Goal: Contribute content

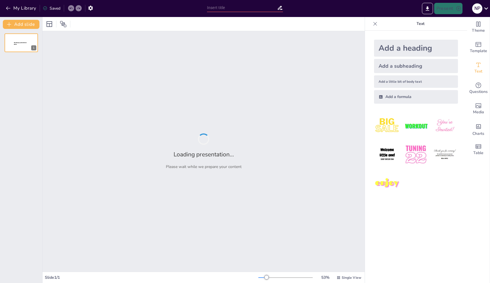
type input "Exploring [GEOGRAPHIC_DATA]: Top Attractions and Activities"
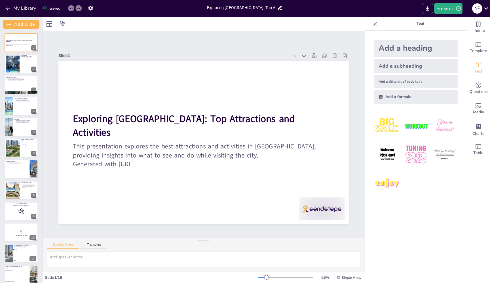
checkbox input "true"
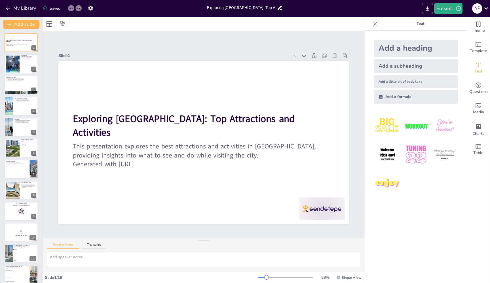
checkbox input "true"
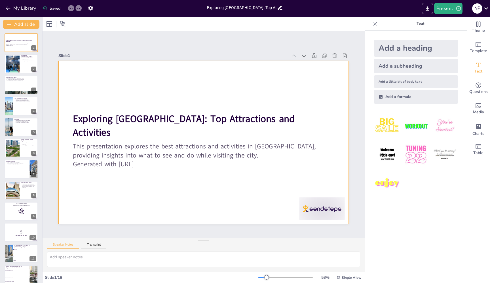
checkbox input "true"
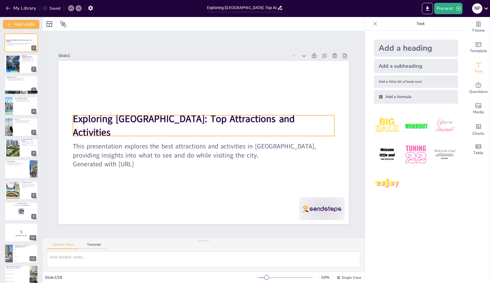
checkbox input "true"
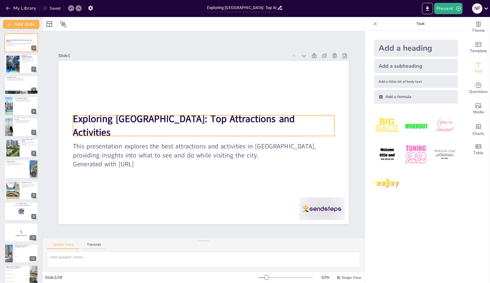
checkbox input "true"
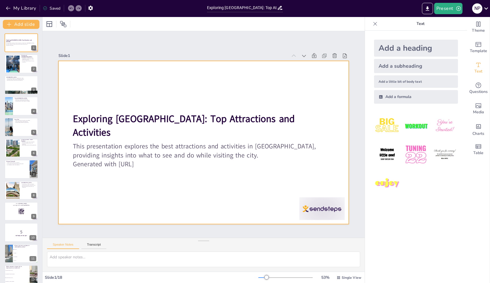
checkbox input "true"
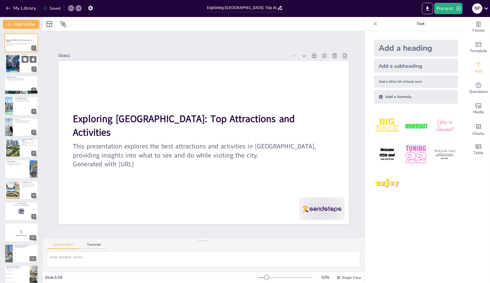
click at [29, 59] on div at bounding box center [29, 59] width 15 height 7
checkbox input "true"
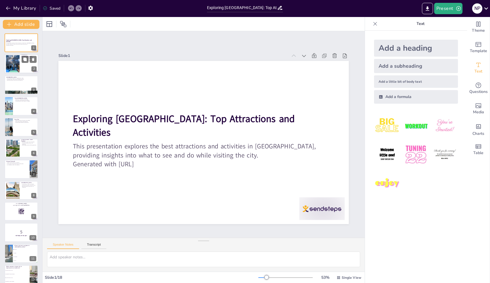
checkbox input "true"
type textarea "Chicago's architecture is one of its defining features, with a skyline that inc…"
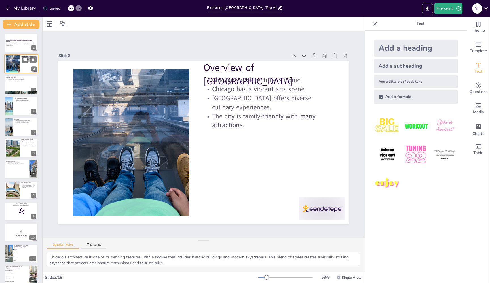
checkbox input "true"
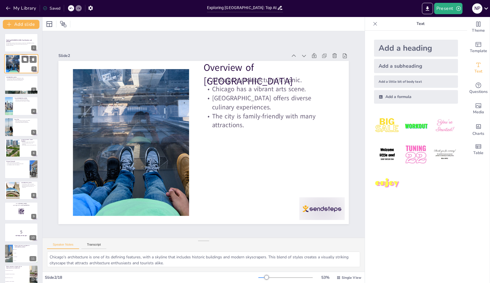
type textarea "[GEOGRAPHIC_DATA] is home to several iconic attractions, including [GEOGRAPHIC_…"
checkbox input "true"
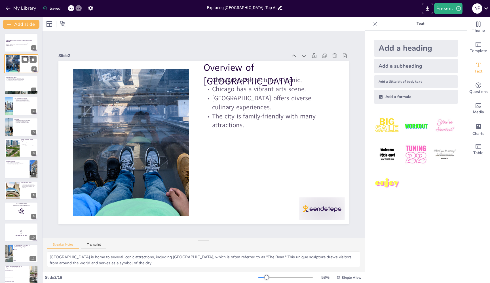
checkbox input "true"
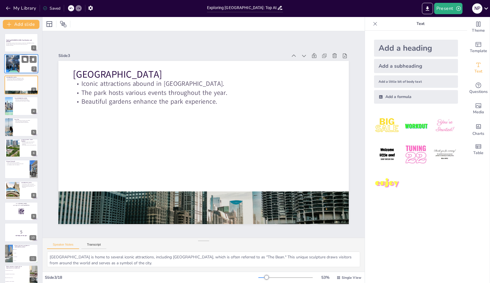
checkbox input "true"
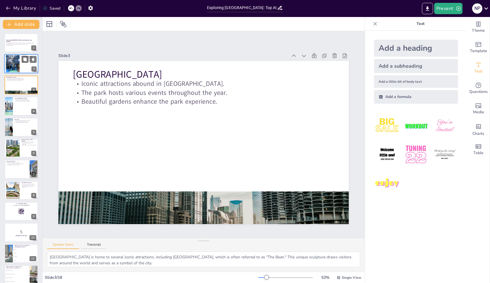
type textarea "The Art Institute of [GEOGRAPHIC_DATA] boasts an impressive collection of artwo…"
checkbox input "true"
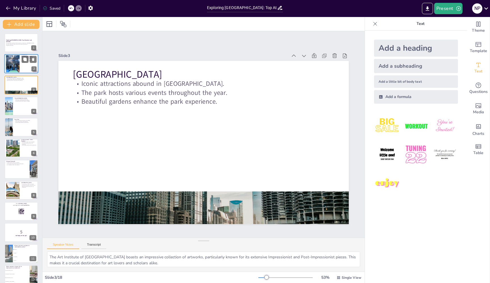
checkbox input "true"
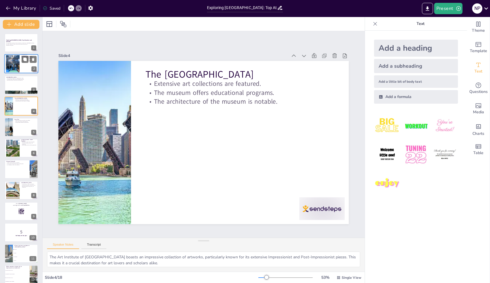
checkbox input "true"
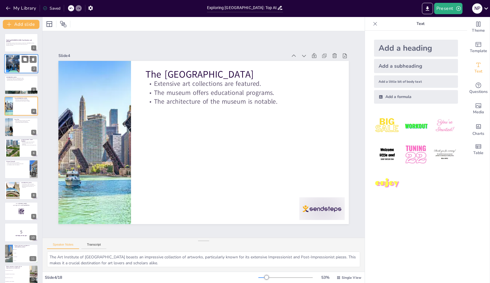
type textarea "Navy Pier is known for its diverse entertainment offerings, including rides, li…"
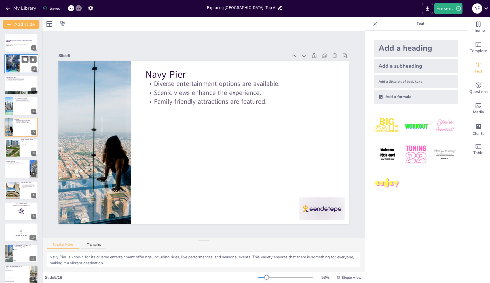
checkbox input "true"
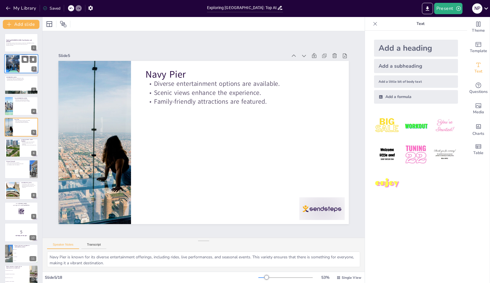
checkbox input "true"
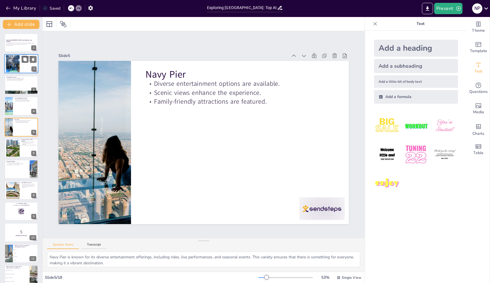
type textarea "The views from the Skydeck are truly breathtaking, offering a unique vantage po…"
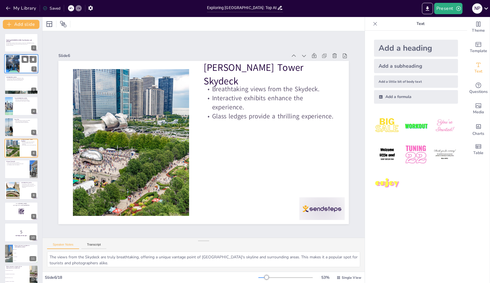
checkbox input "true"
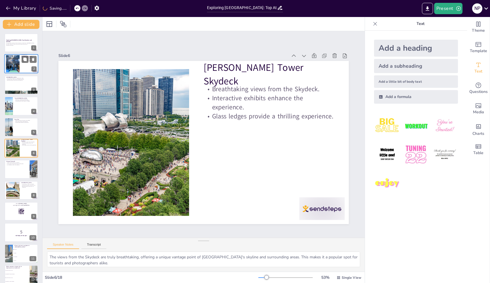
checkbox input "true"
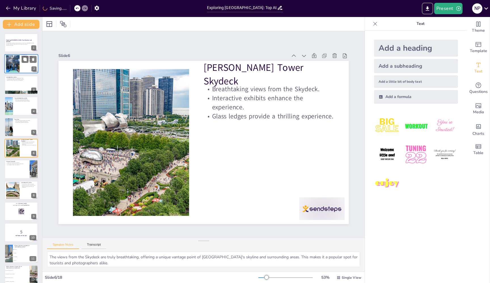
type textarea "The Chicago Riverwalk is a beautifully designed waterfront path that encourages…"
checkbox input "true"
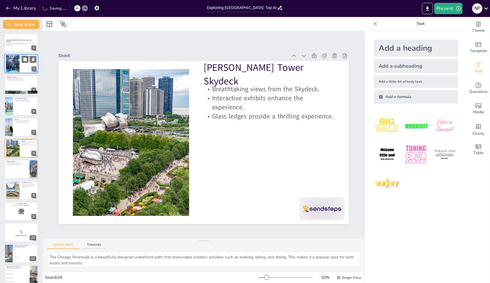
checkbox input "true"
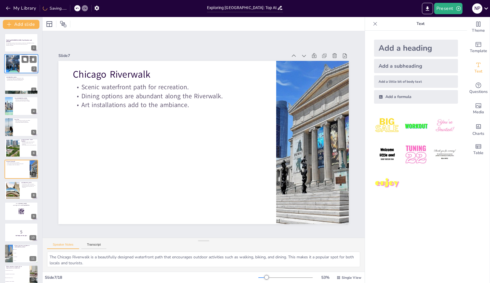
checkbox input "true"
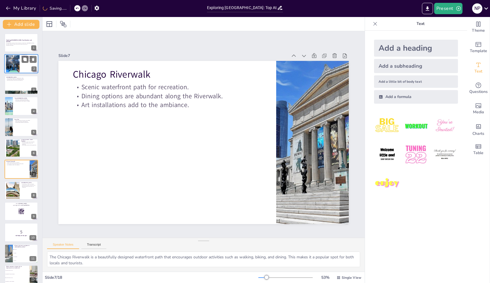
type textarea "[GEOGRAPHIC_DATA]'s free admission policy makes it accessible to everyone, allo…"
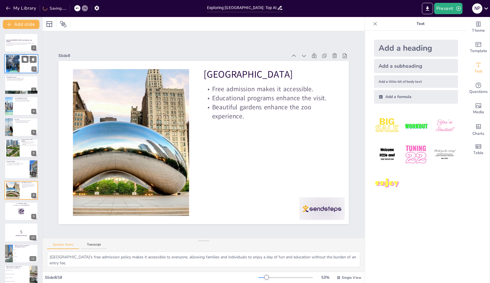
checkbox input "true"
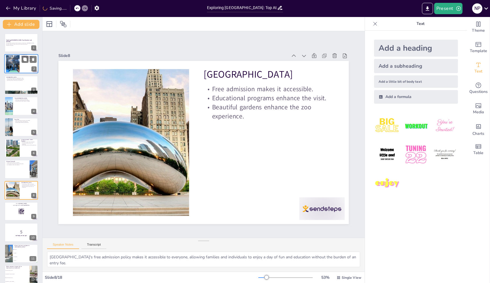
checkbox input "true"
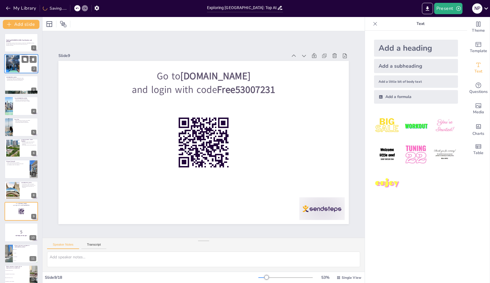
checkbox input "true"
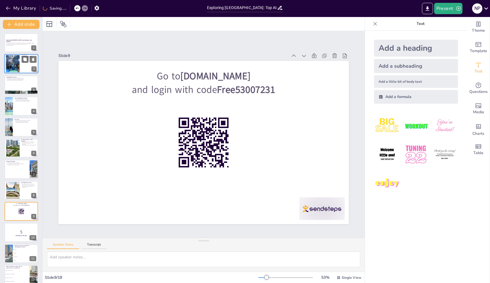
checkbox input "true"
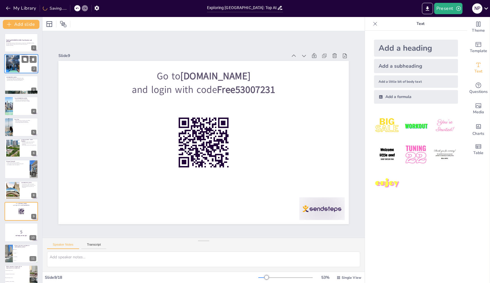
checkbox input "true"
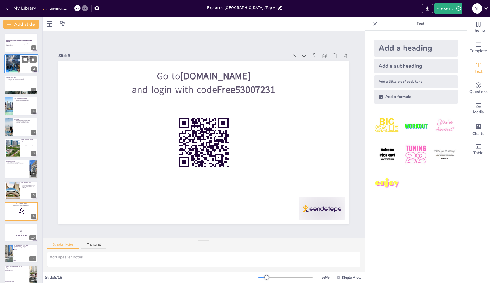
checkbox input "true"
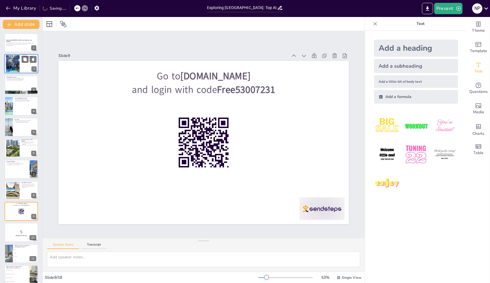
checkbox input "true"
type textarea "The correct answer is Cloud Gate, which is a prominent feature in [GEOGRAPHIC_D…"
checkbox input "true"
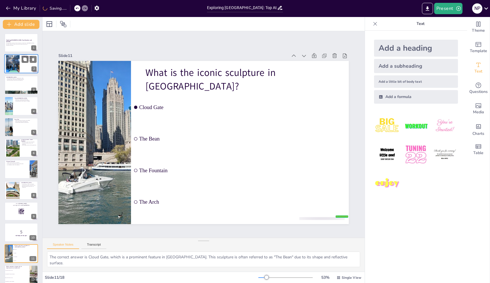
checkbox input "true"
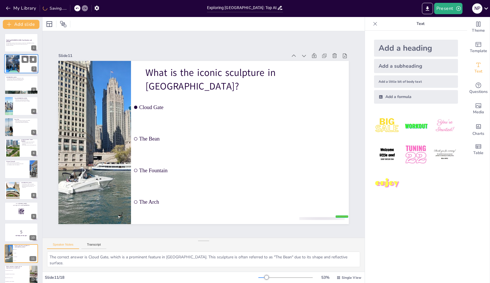
checkbox input "true"
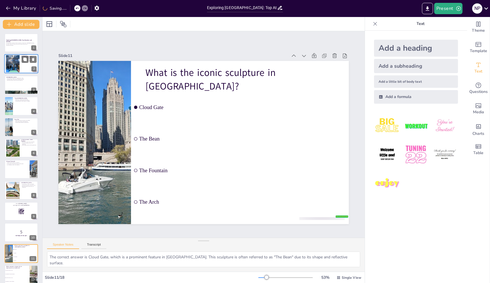
checkbox input "true"
type textarea "The correct answer is The Art Institute of Chicago, which is renowned for its e…"
checkbox input "true"
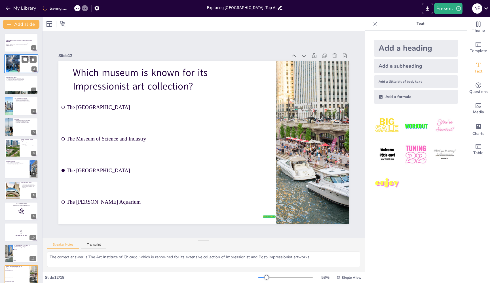
checkbox input "true"
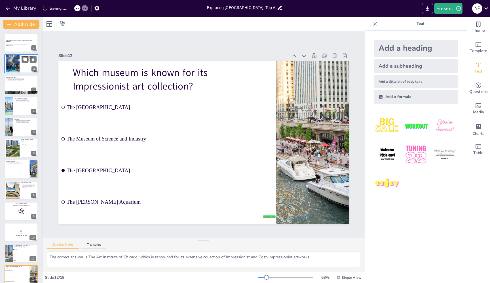
checkbox input "true"
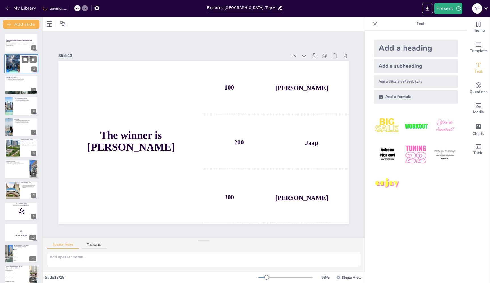
checkbox input "true"
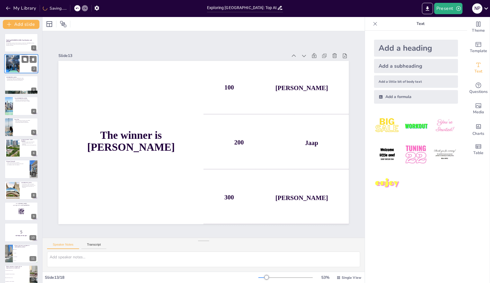
type textarea "The correct answer is The [PERSON_NAME] Wheel, which is a major attraction at […"
checkbox input "true"
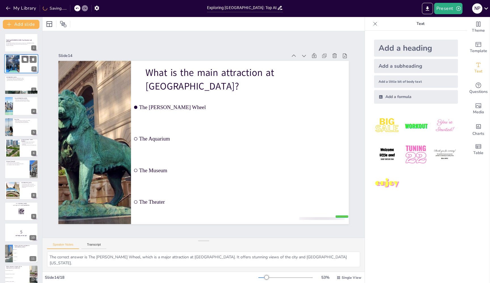
checkbox input "true"
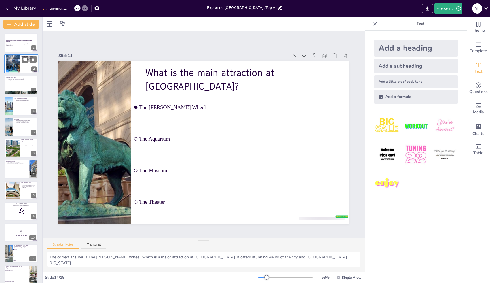
type textarea "The correct answer is [PERSON_NAME][GEOGRAPHIC_DATA], which is home to the Skyd…"
checkbox input "true"
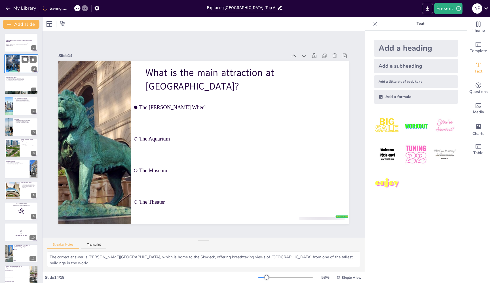
checkbox input "true"
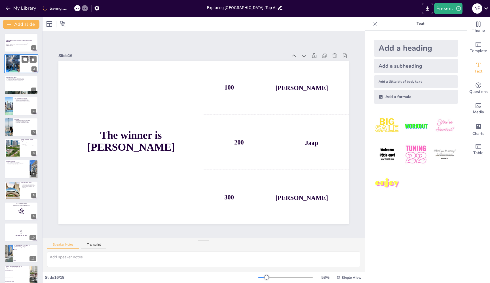
checkbox input "true"
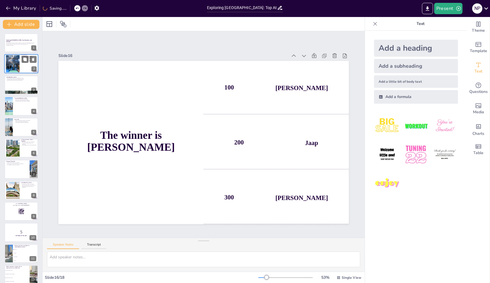
checkbox input "true"
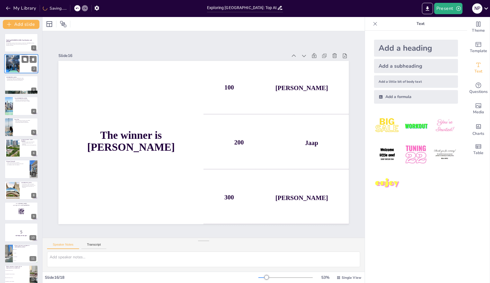
type textarea "The correct answer is [GEOGRAPHIC_DATA], which is a free zoo located in [GEOGRA…"
checkbox input "true"
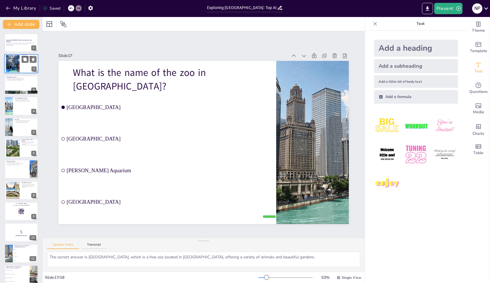
checkbox input "true"
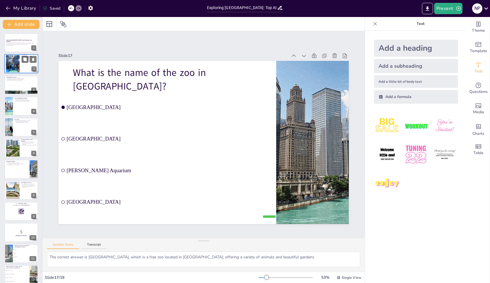
checkbox input "true"
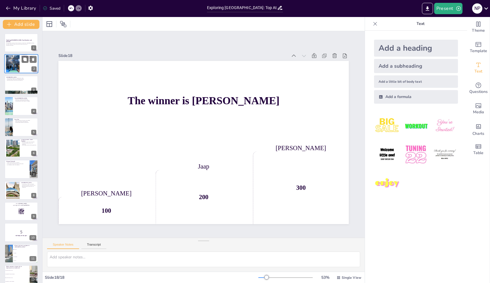
checkbox input "true"
